Goal: Transaction & Acquisition: Purchase product/service

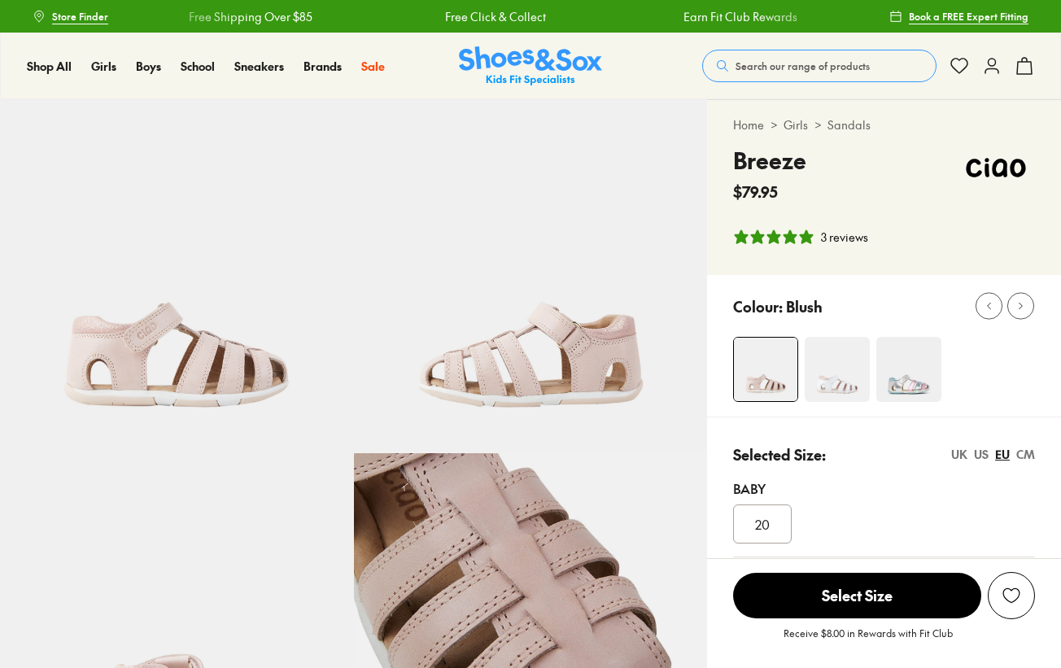
select select "*"
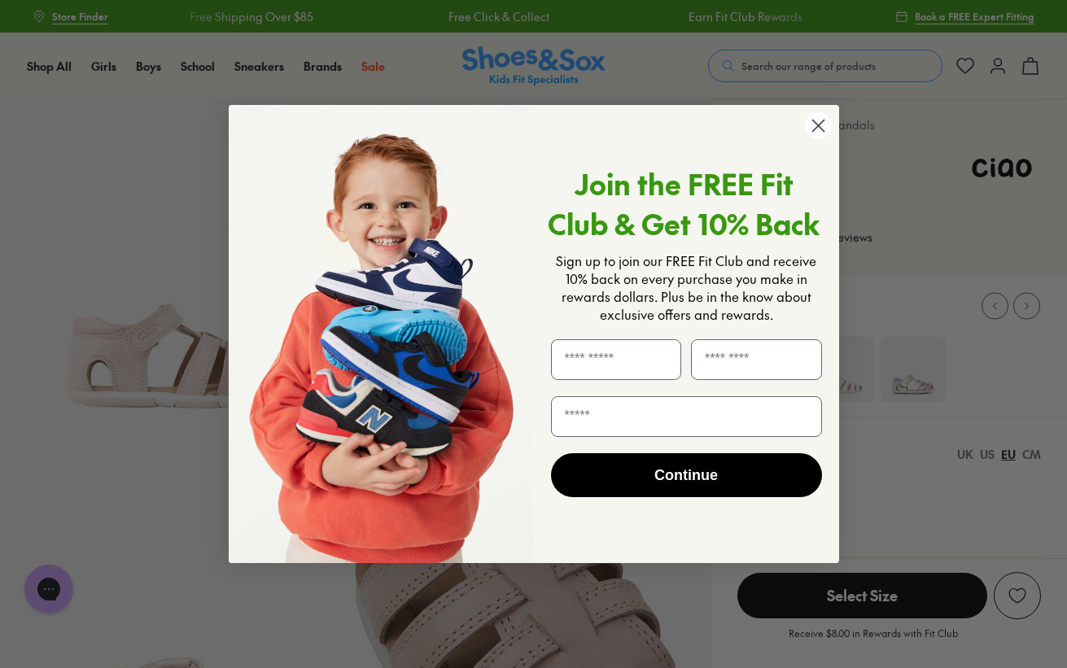
click at [818, 125] on icon "Close dialog" at bounding box center [817, 125] width 11 height 11
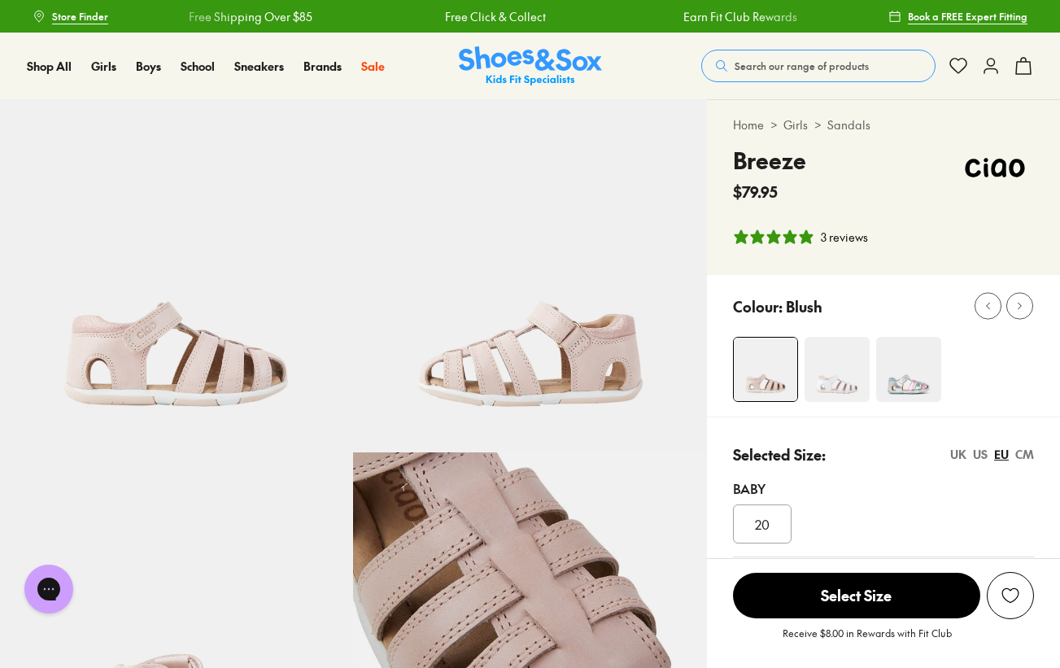
click at [757, 65] on span "Search our range of products" at bounding box center [802, 66] width 134 height 15
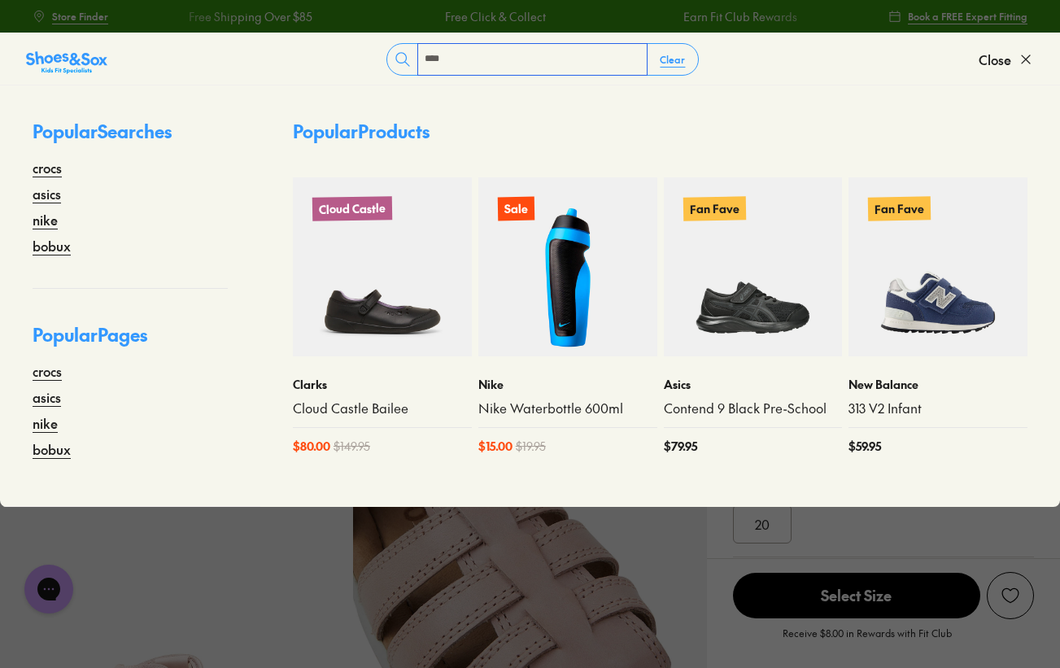
type input "****"
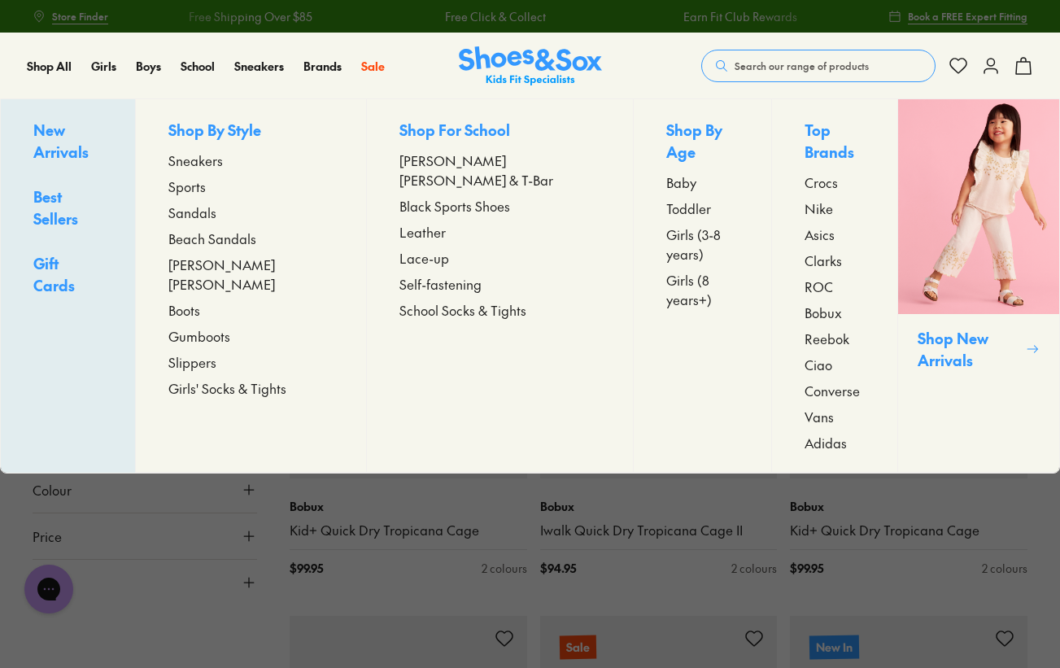
click at [216, 212] on span "Sandals" at bounding box center [192, 213] width 48 height 20
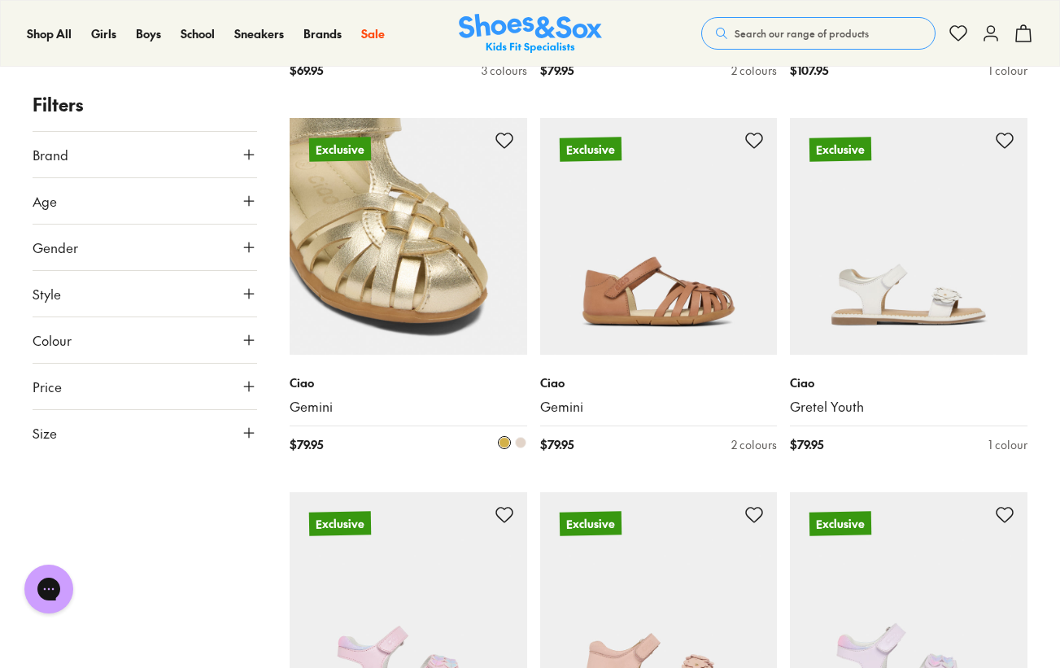
scroll to position [2482, 0]
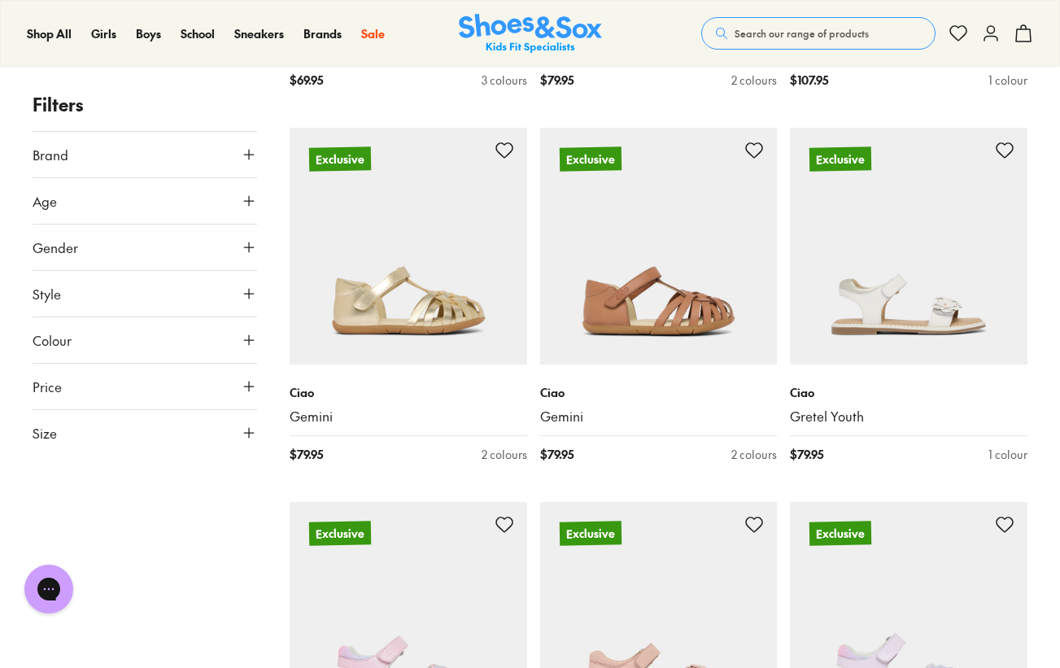
click at [140, 425] on button "Size" at bounding box center [145, 433] width 225 height 46
click at [62, 505] on button "31" at bounding box center [59, 505] width 52 height 39
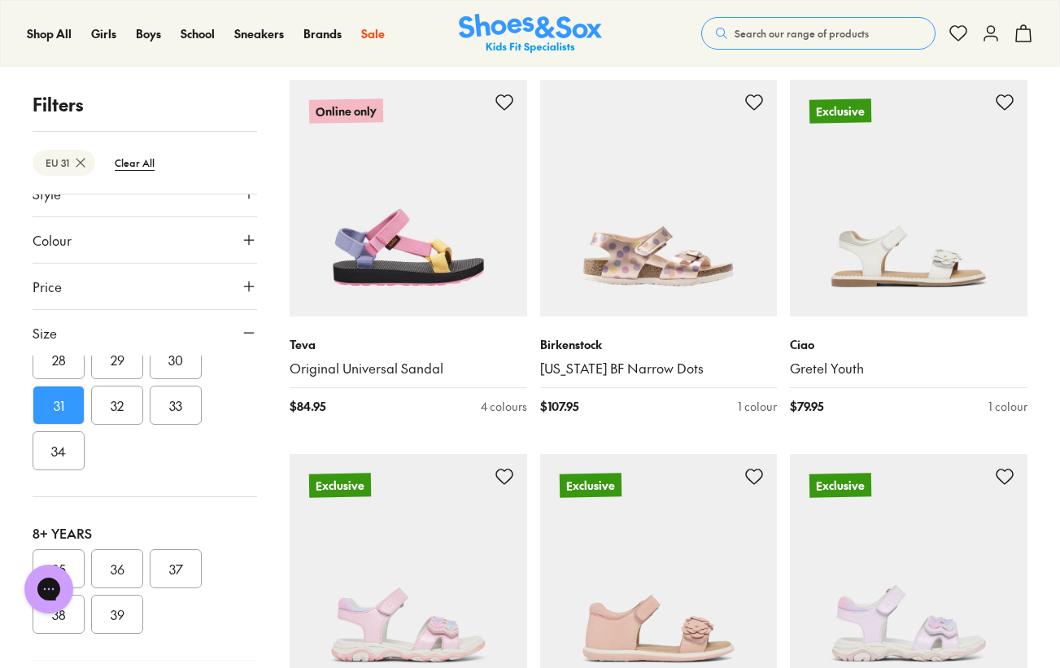
scroll to position [163, 0]
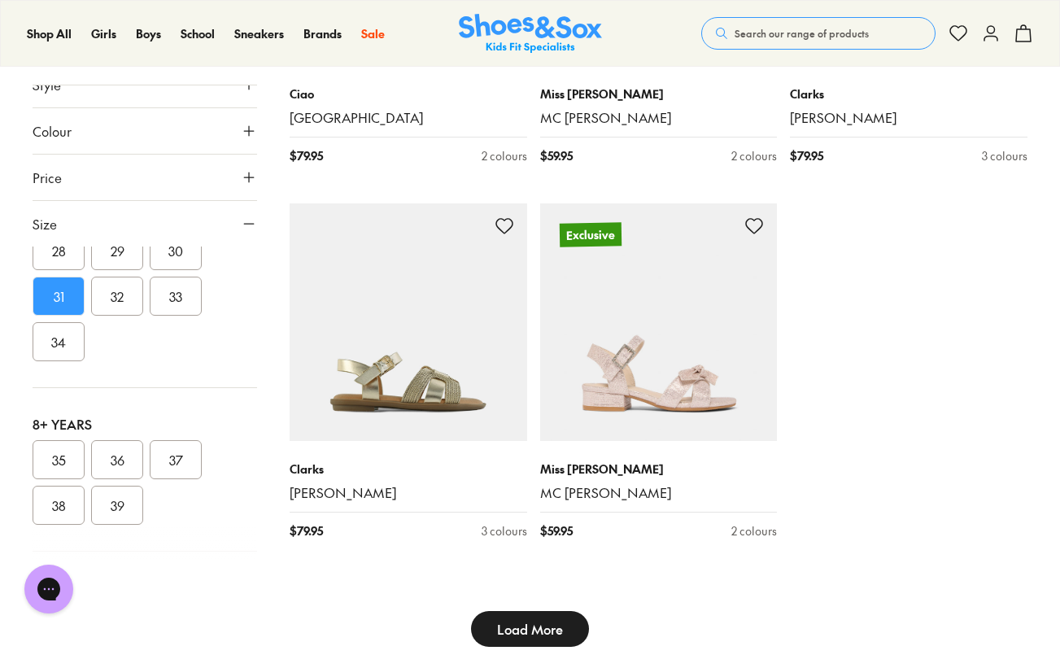
scroll to position [3908, 0]
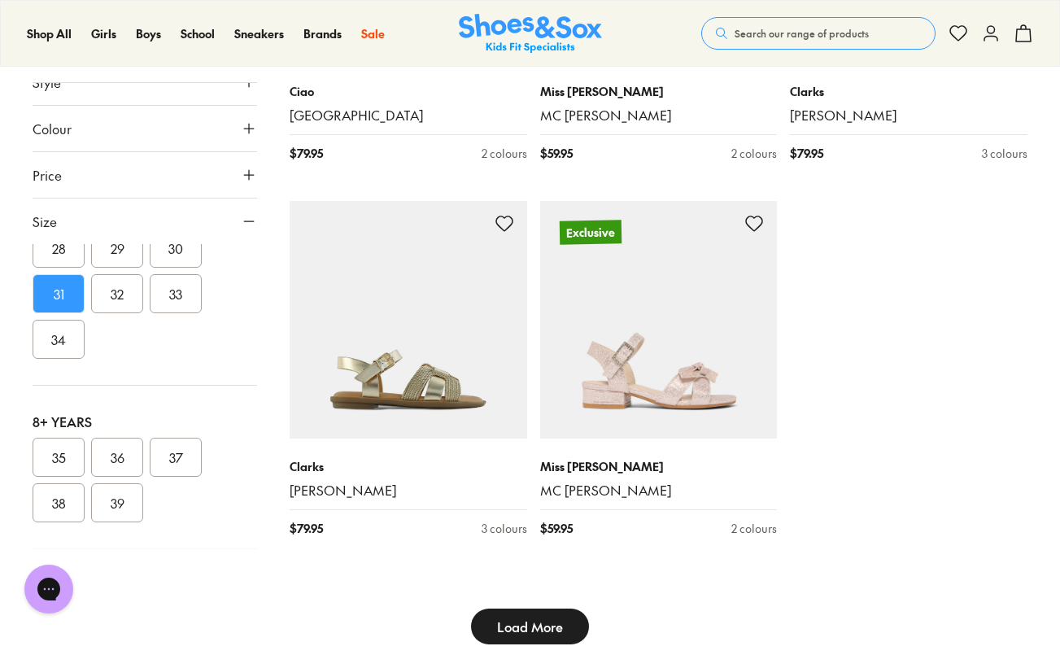
click at [546, 617] on span "Load More" at bounding box center [530, 627] width 66 height 20
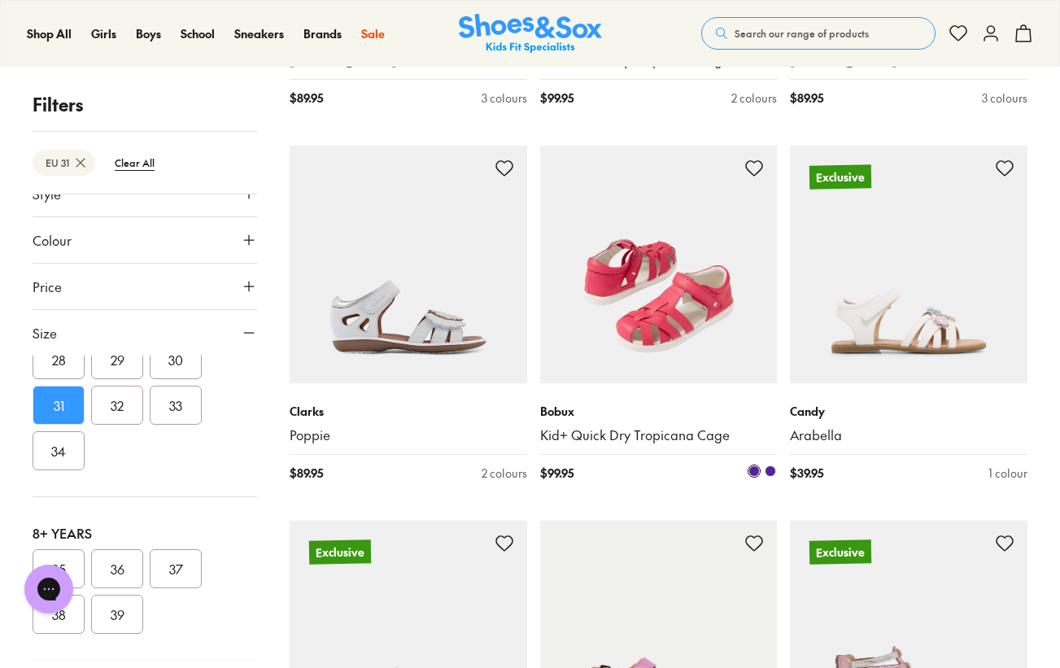
scroll to position [5466, 1]
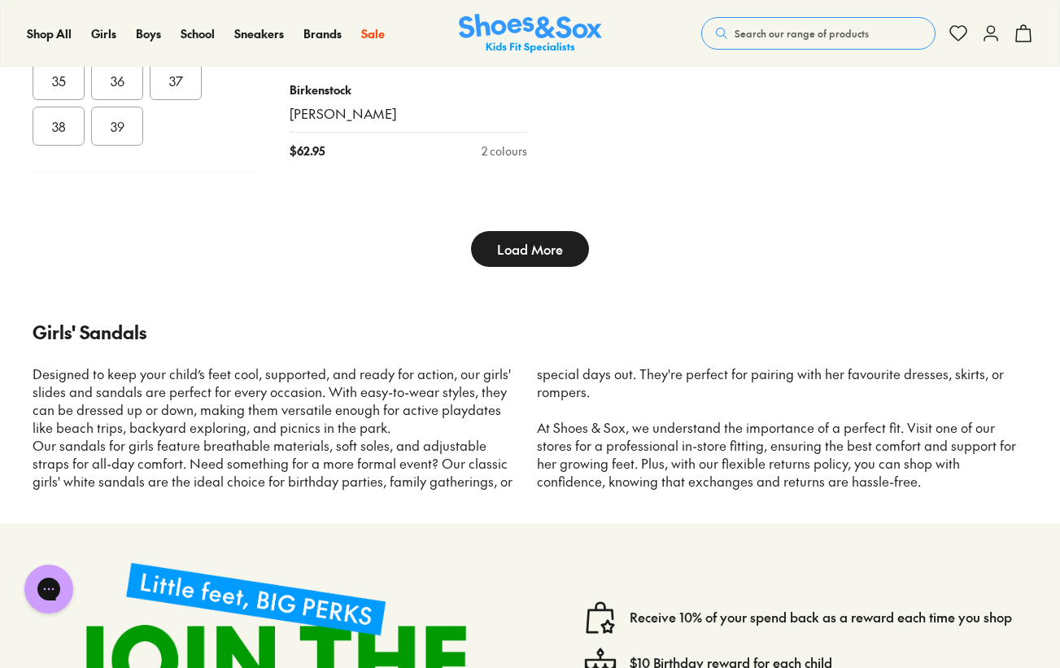
scroll to position [8429, 0]
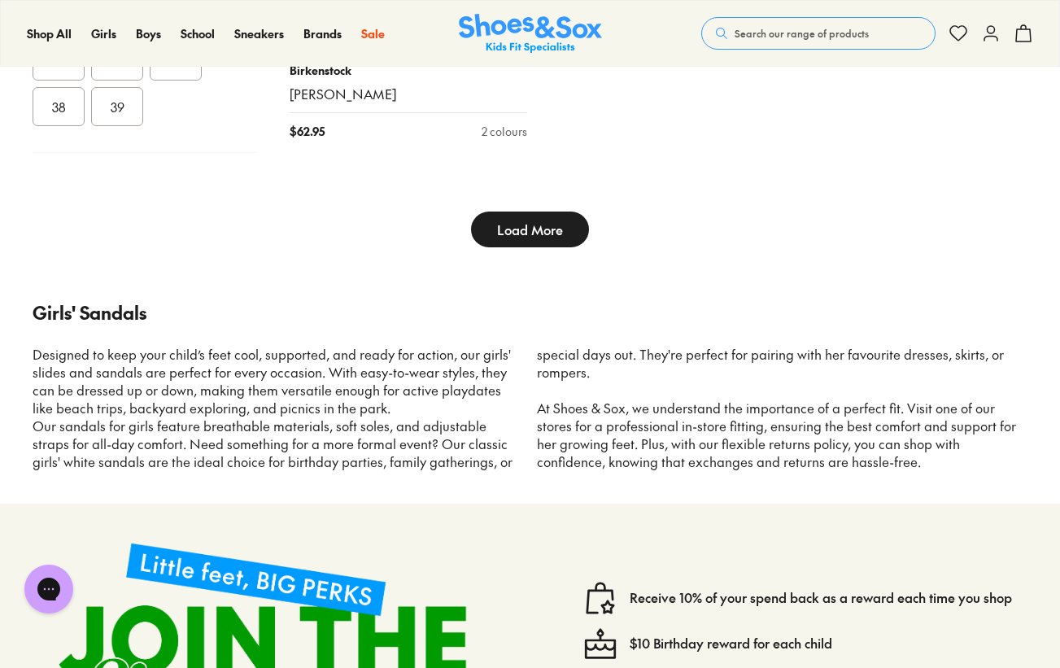
click at [556, 220] on span "Load More" at bounding box center [530, 230] width 66 height 20
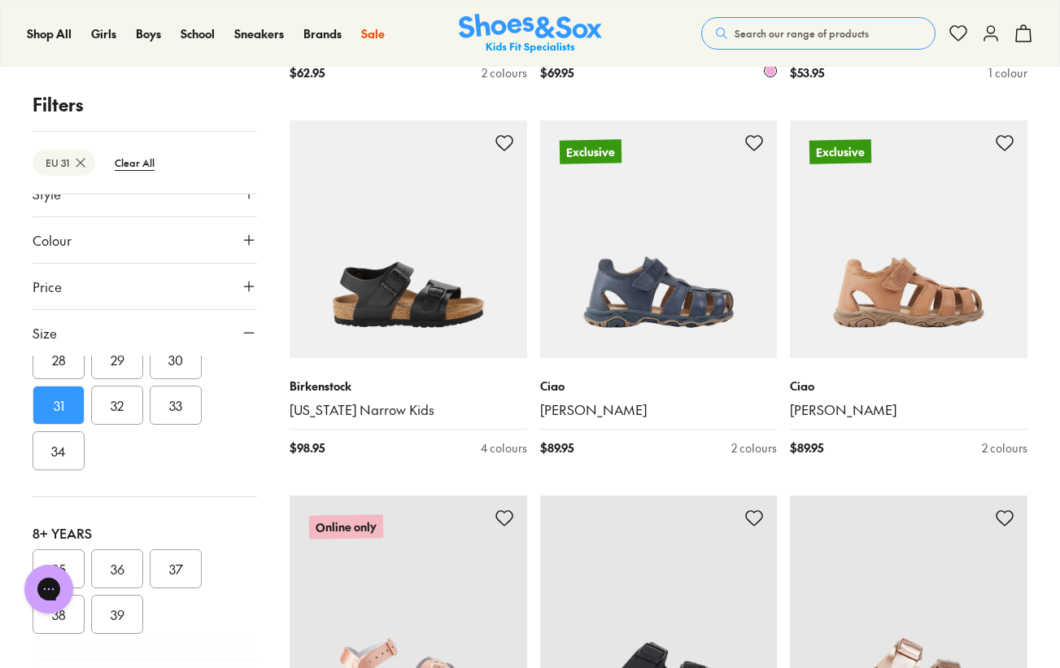
scroll to position [8865, 0]
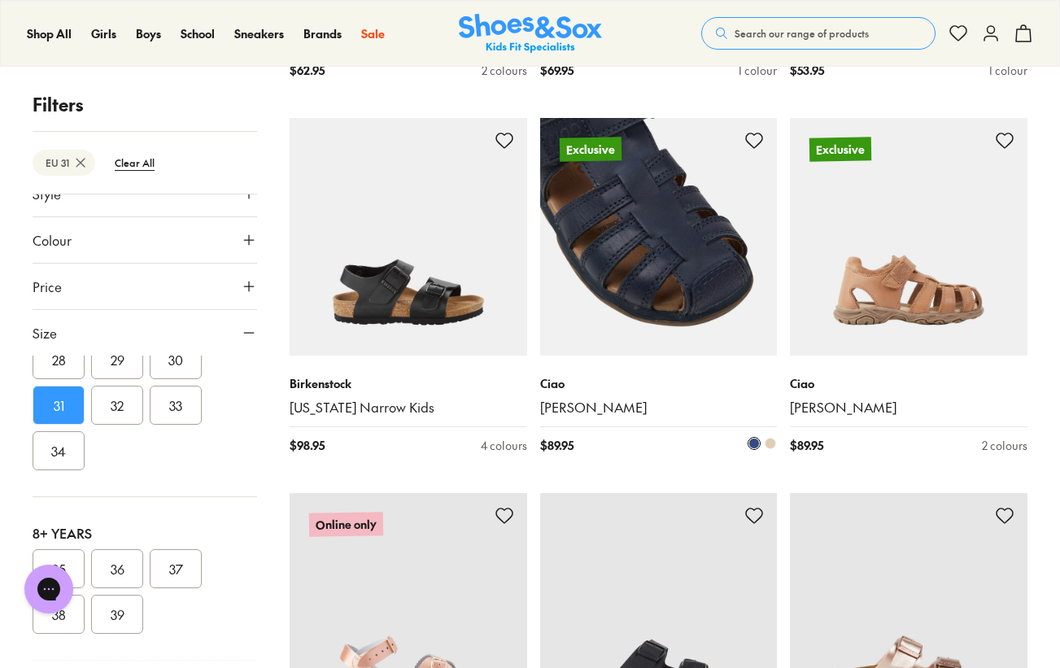
click at [770, 438] on span at bounding box center [770, 443] width 11 height 11
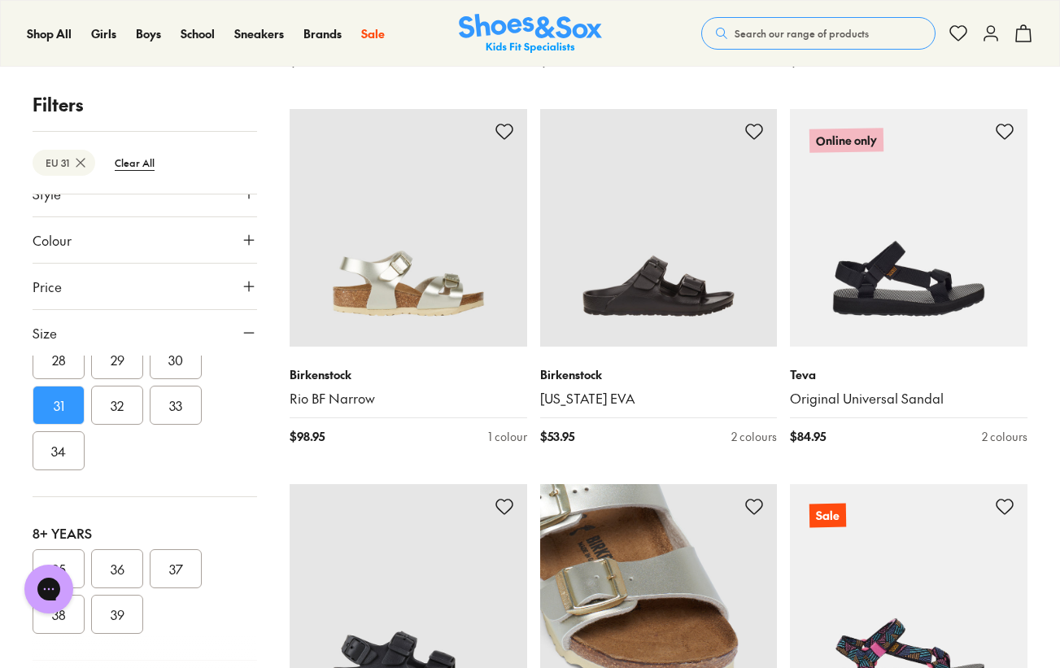
scroll to position [9627, 1]
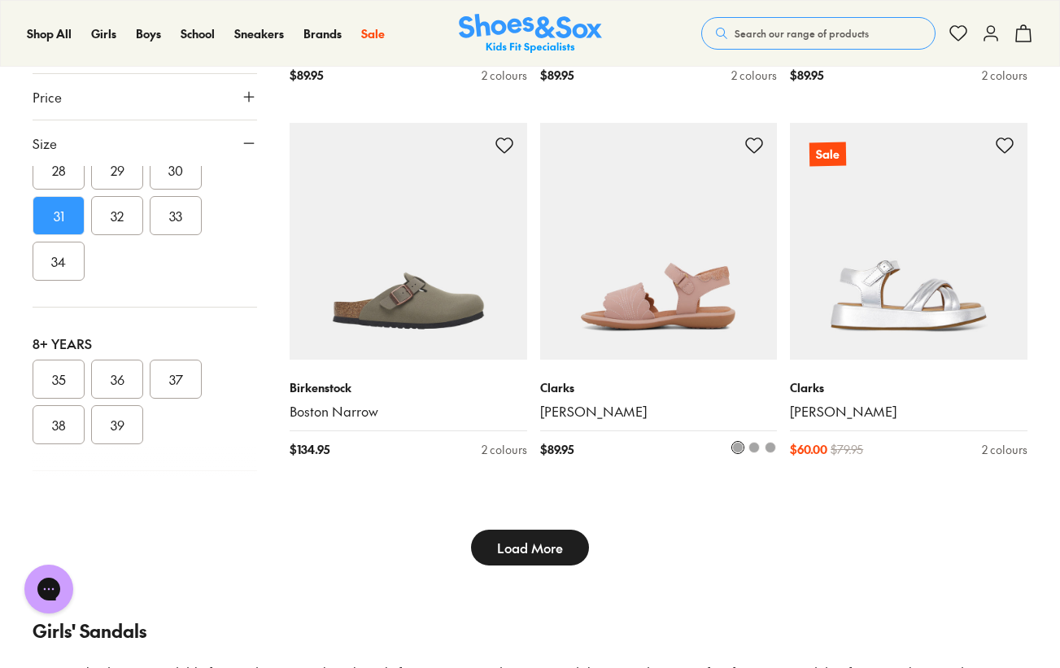
scroll to position [11863, 0]
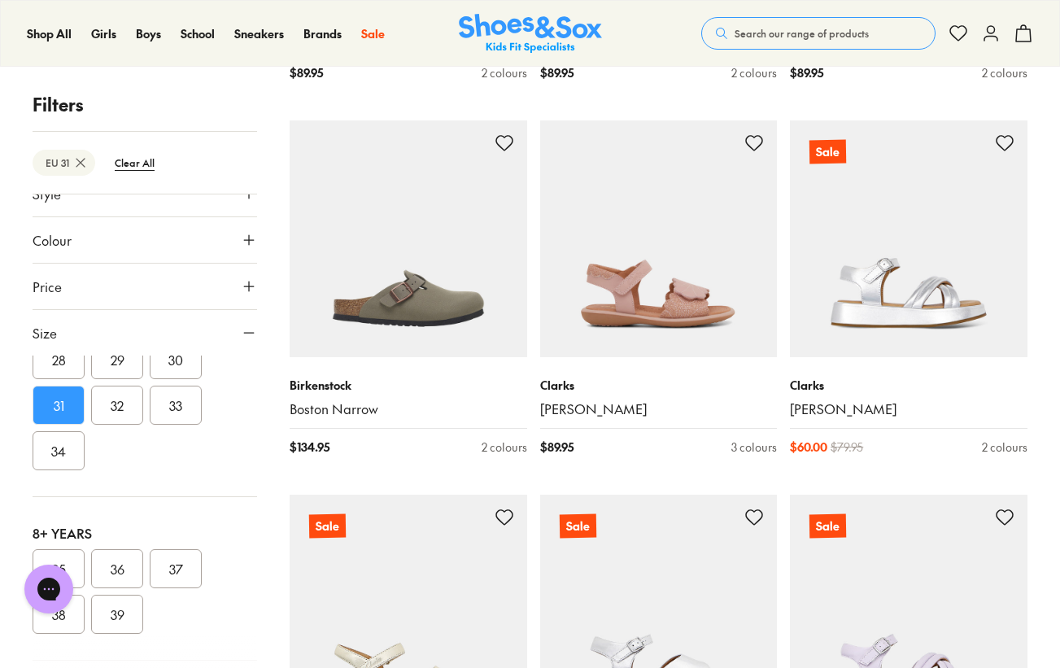
click at [545, 516] on img at bounding box center [659, 614] width 238 height 238
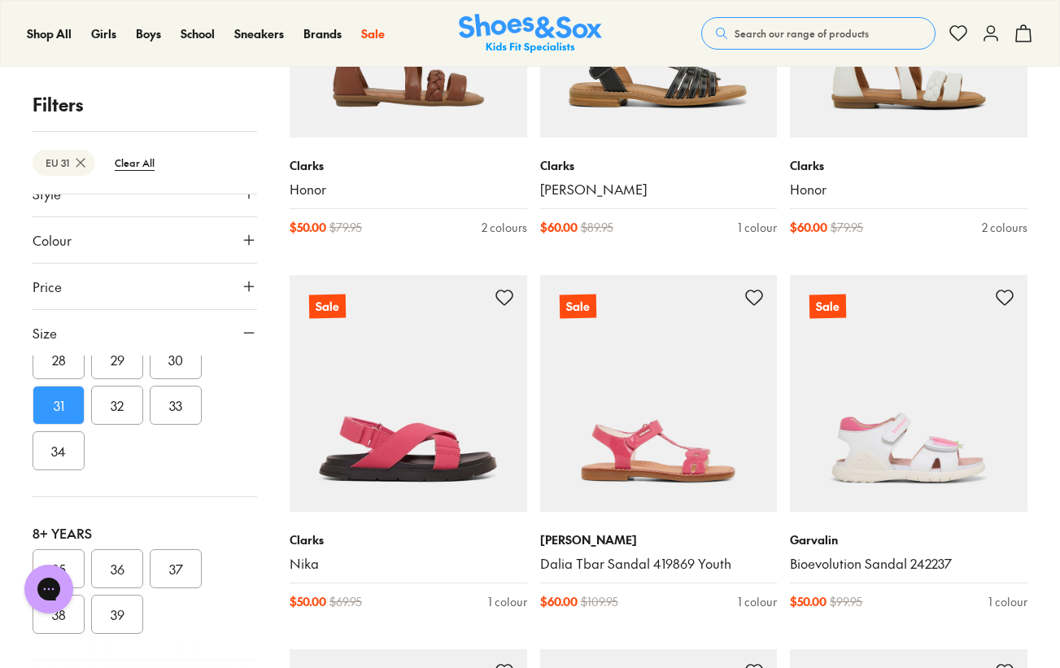
scroll to position [12834, 0]
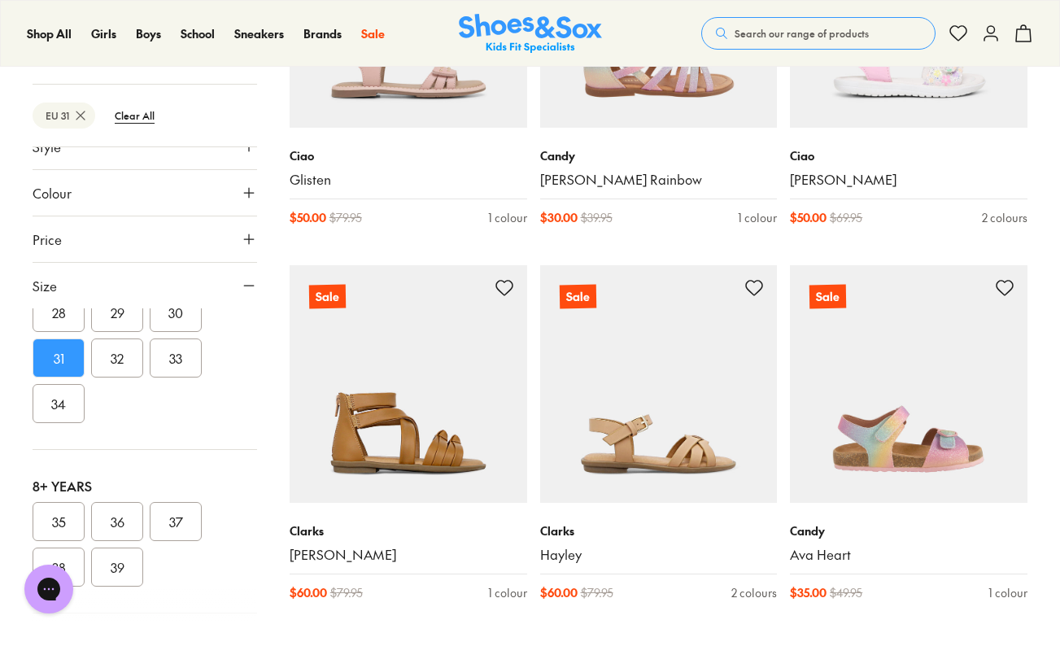
scroll to position [14358, 0]
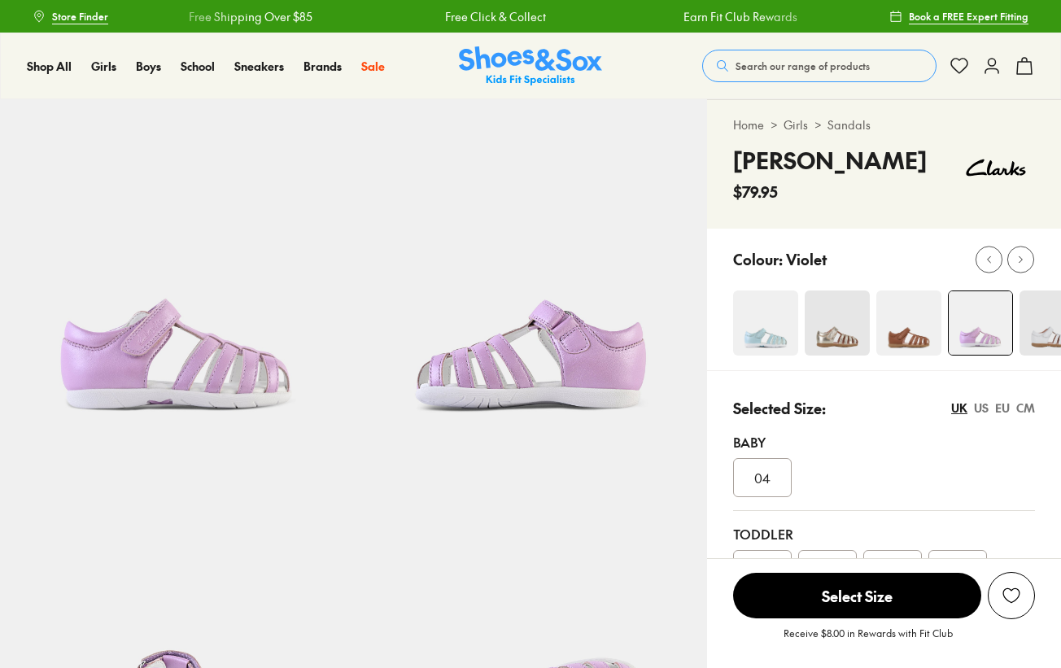
select select "*"
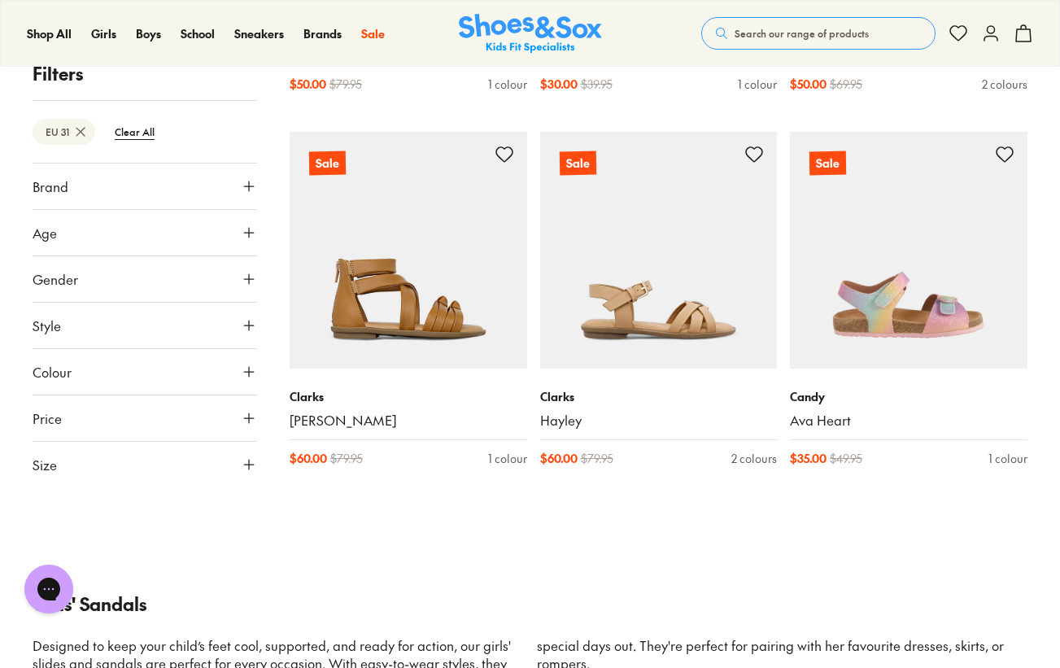
scroll to position [2575, 0]
